Goal: Transaction & Acquisition: Subscribe to service/newsletter

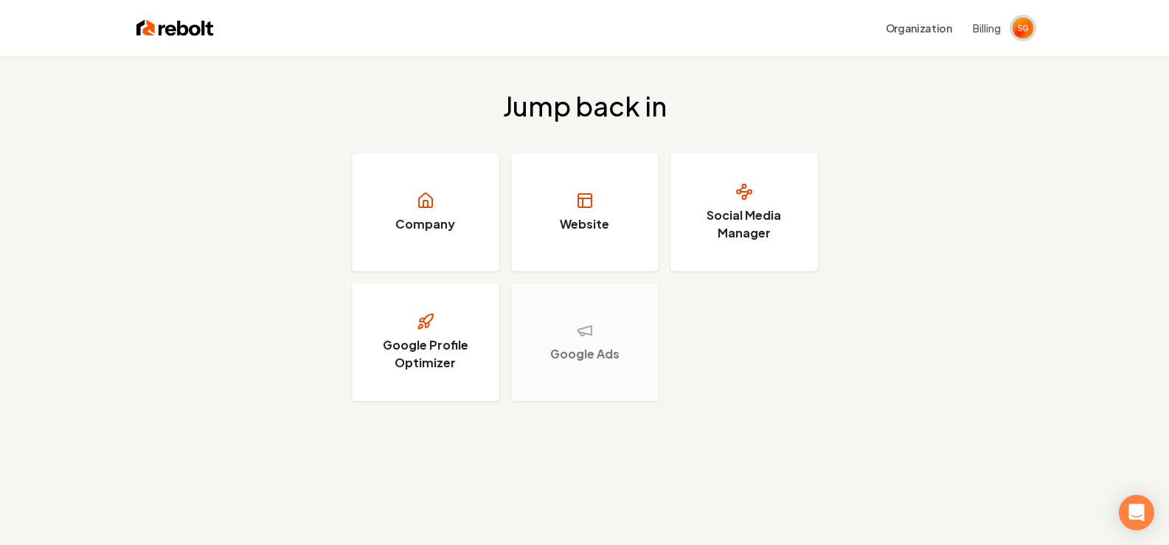
click at [1026, 29] on img "Open user button" at bounding box center [1022, 28] width 21 height 21
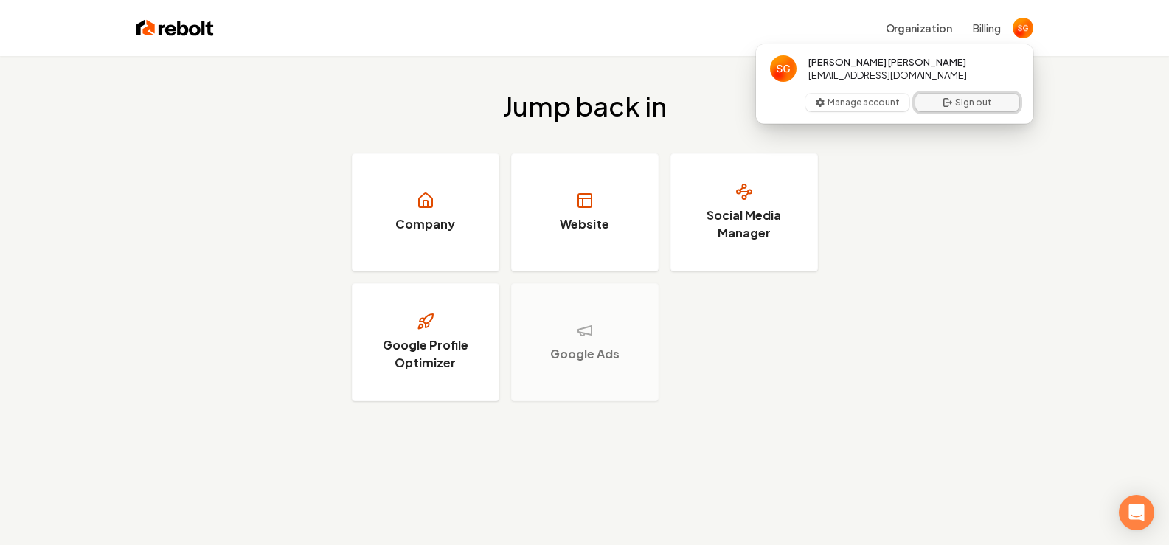
click at [978, 97] on button "Sign out" at bounding box center [967, 103] width 104 height 18
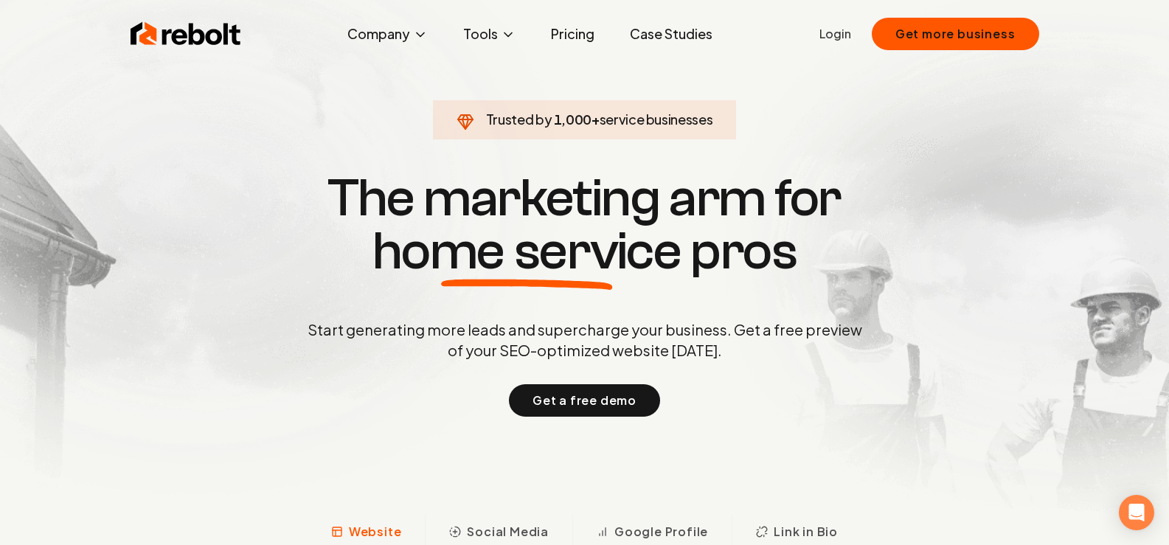
click at [569, 38] on link "Pricing" at bounding box center [572, 33] width 67 height 29
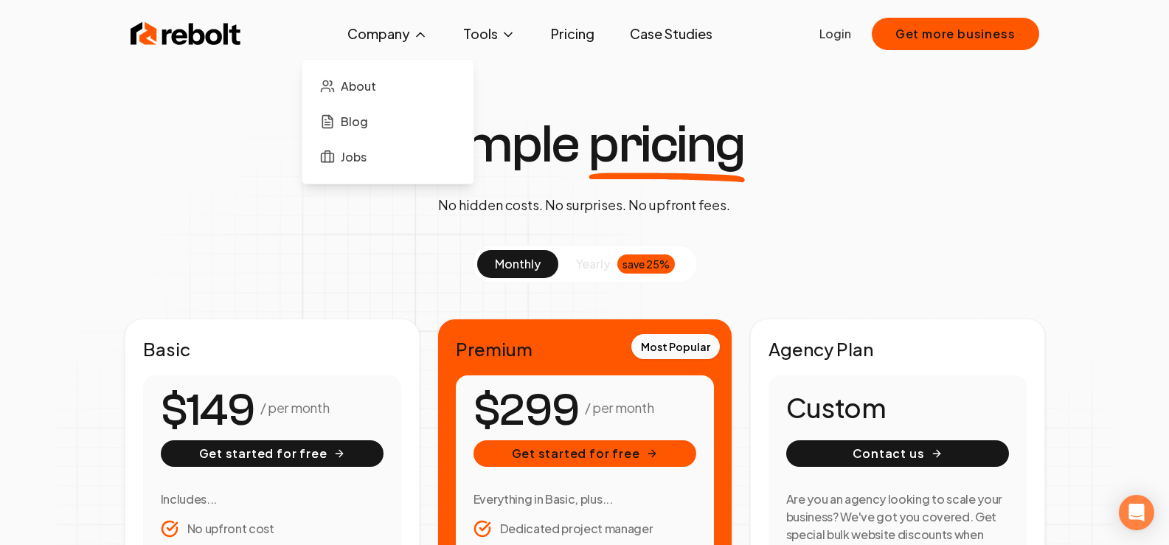
click at [386, 29] on button "Company" at bounding box center [388, 33] width 104 height 29
click at [605, 264] on span "yearly" at bounding box center [593, 264] width 34 height 18
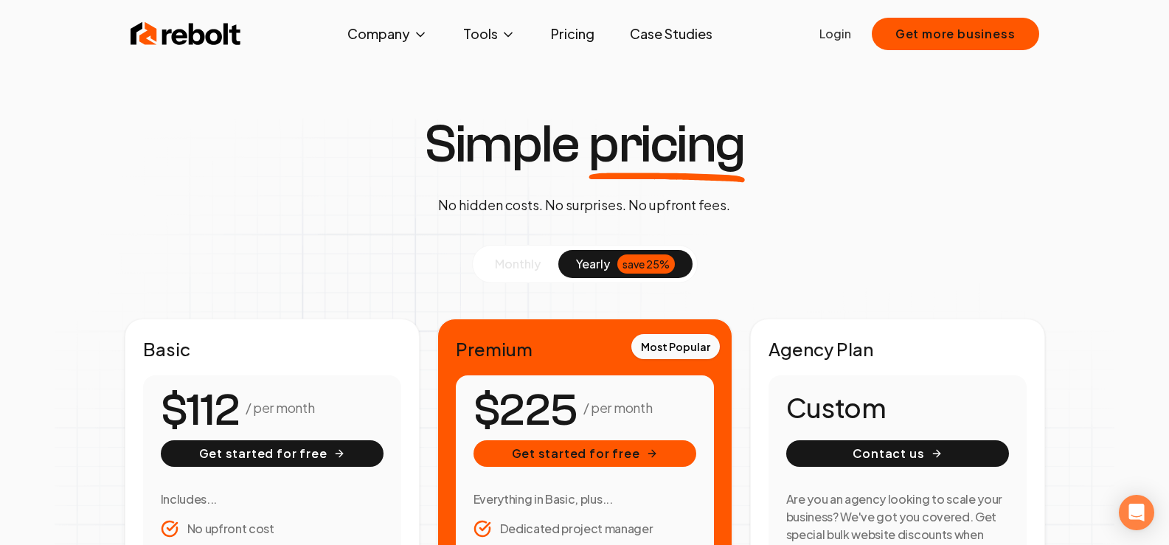
click at [538, 267] on span "monthly" at bounding box center [518, 263] width 46 height 15
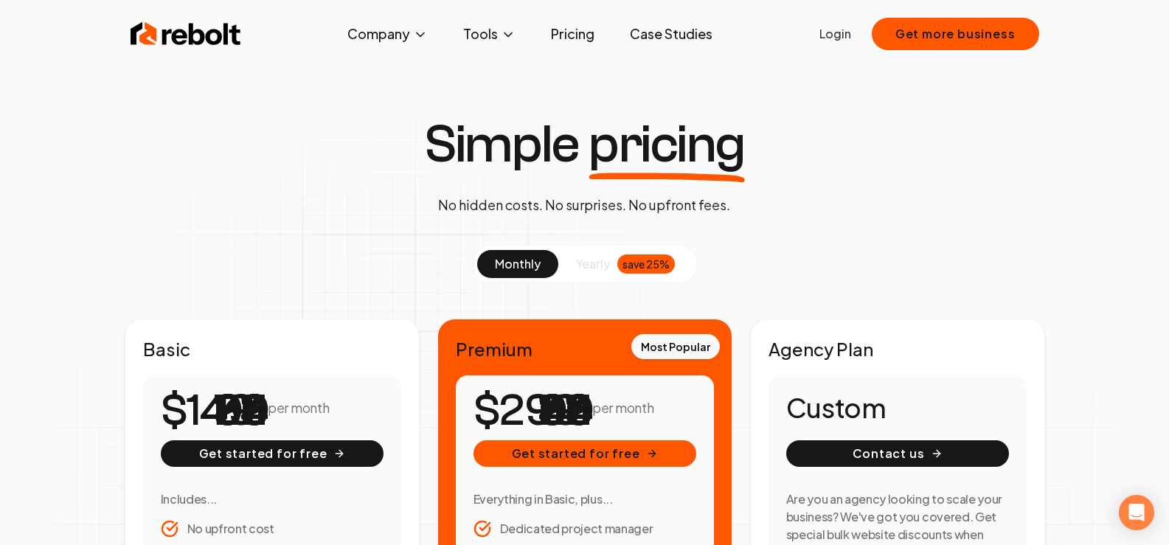
click at [566, 267] on button "yearly save 25%" at bounding box center [625, 264] width 134 height 28
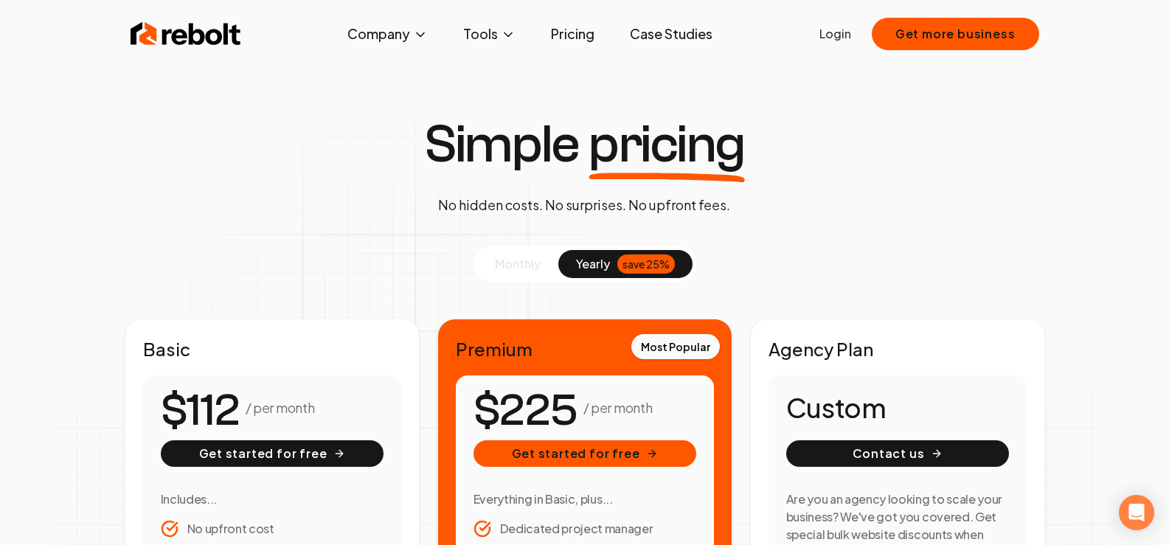
click at [536, 265] on span "monthly" at bounding box center [518, 263] width 46 height 15
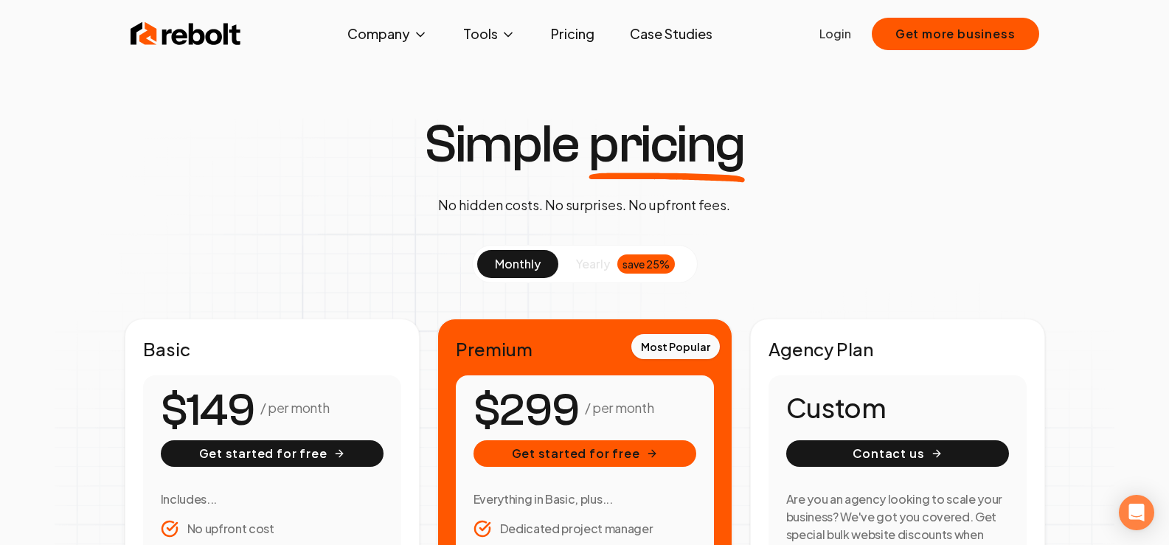
click at [592, 268] on span "yearly" at bounding box center [593, 264] width 34 height 18
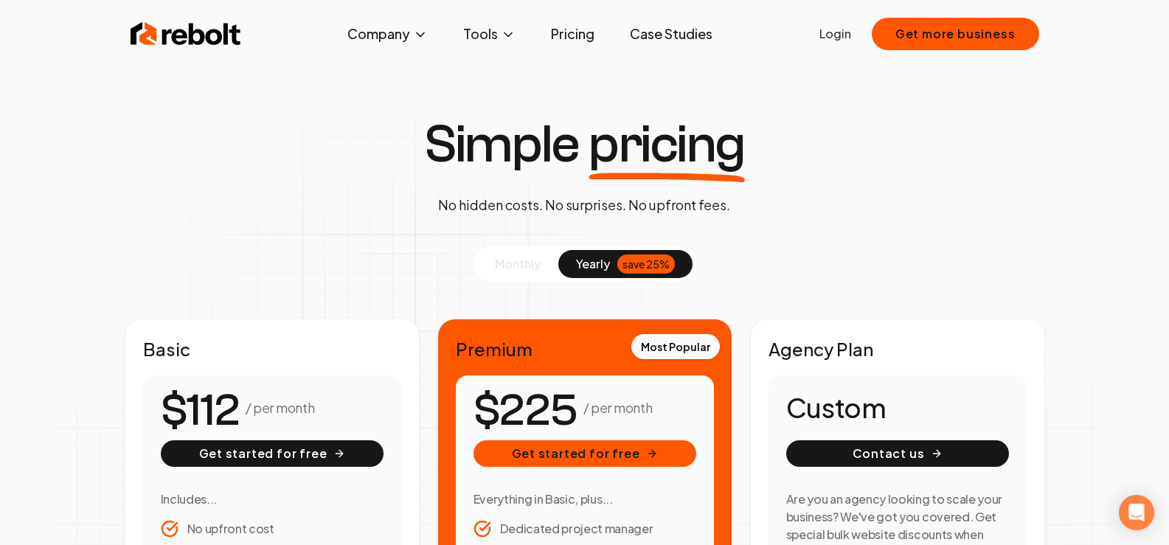
click at [511, 262] on span "monthly" at bounding box center [518, 263] width 46 height 15
